Goal: Navigation & Orientation: Find specific page/section

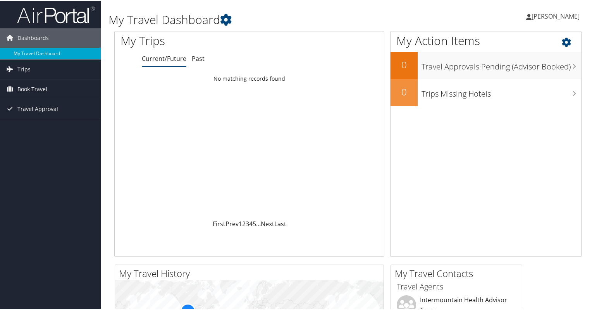
click at [562, 40] on icon at bounding box center [573, 39] width 23 height 13
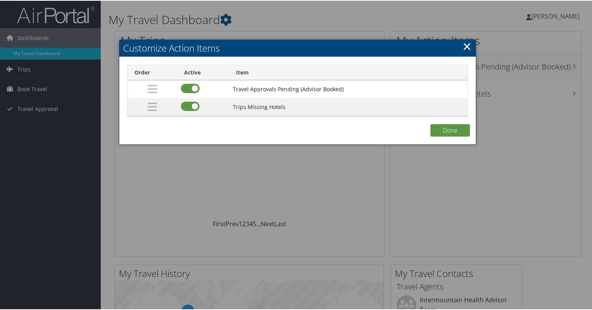
click at [465, 44] on link "×" at bounding box center [467, 45] width 9 height 15
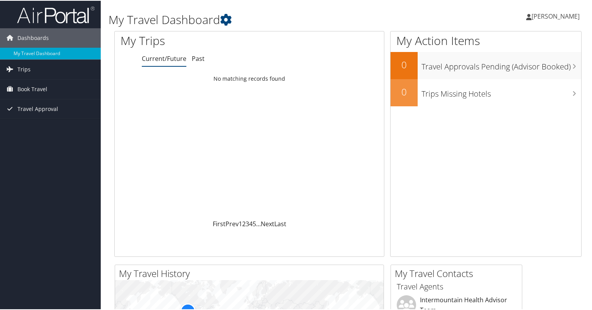
click at [566, 18] on span "[PERSON_NAME]" at bounding box center [556, 15] width 48 height 9
click at [521, 72] on link "View Travel Profile" at bounding box center [535, 68] width 86 height 13
click at [26, 70] on span "Trips" at bounding box center [23, 68] width 13 height 19
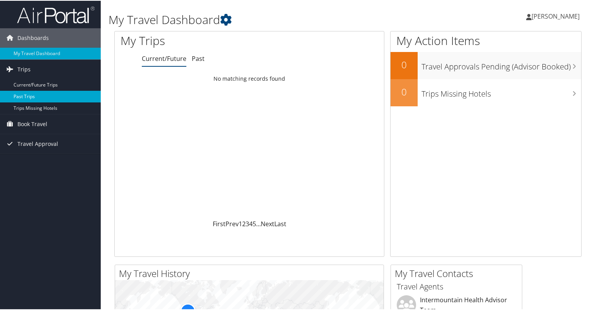
click at [26, 97] on link "Past Trips" at bounding box center [50, 96] width 101 height 12
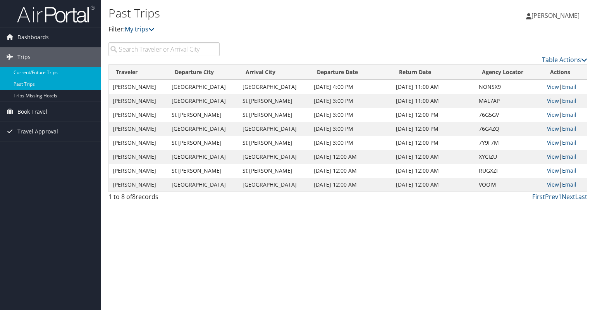
click at [50, 73] on link "Current/Future Trips" at bounding box center [50, 73] width 101 height 12
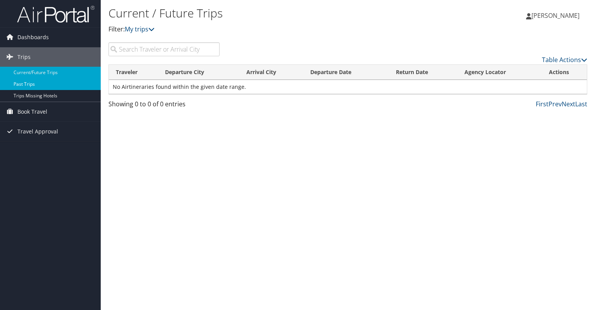
click at [40, 80] on link "Past Trips" at bounding box center [50, 84] width 101 height 12
